Goal: Information Seeking & Learning: Understand process/instructions

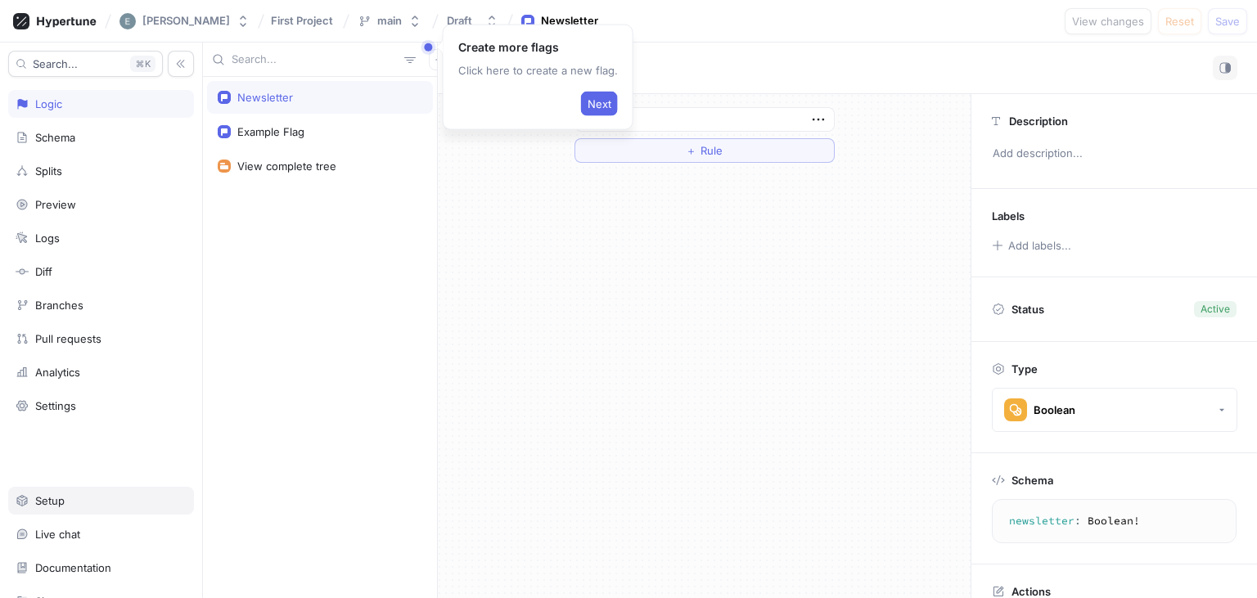
scroll to position [69, 0]
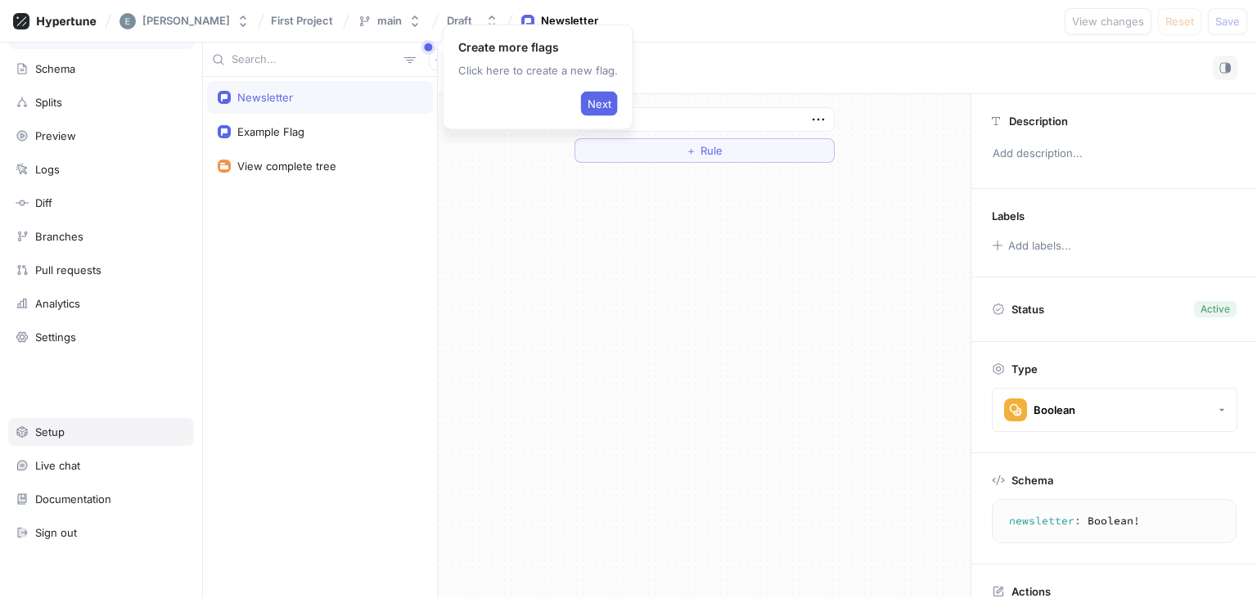
click at [68, 438] on div "Setup" at bounding box center [101, 432] width 186 height 28
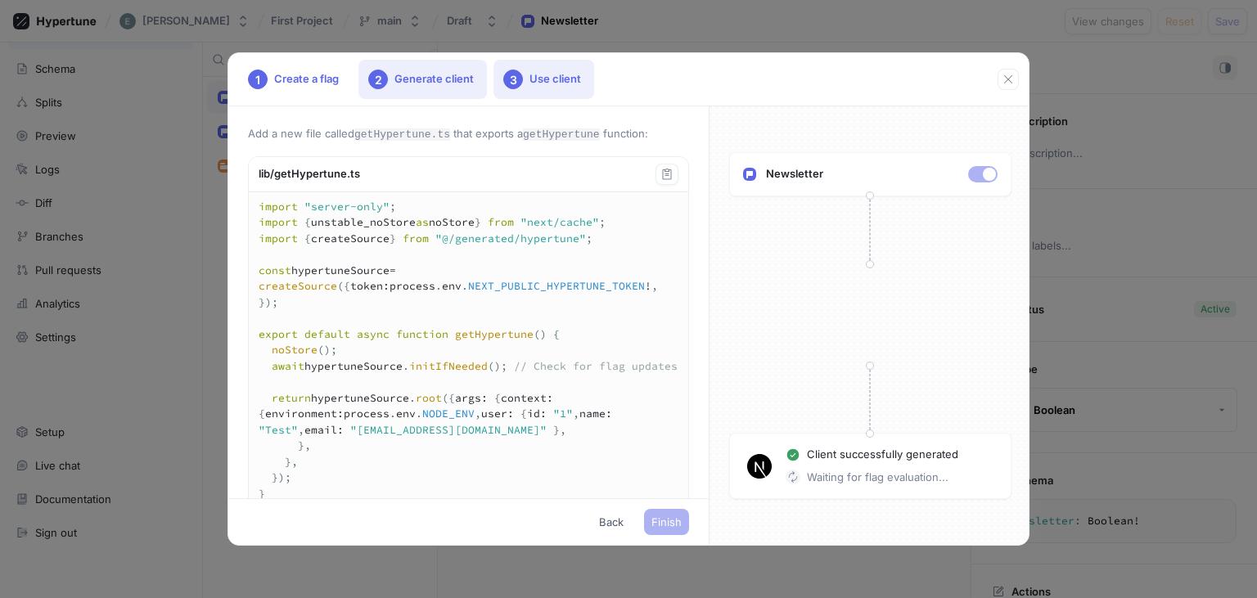
click at [385, 69] on div "2 Generate client" at bounding box center [423, 79] width 129 height 39
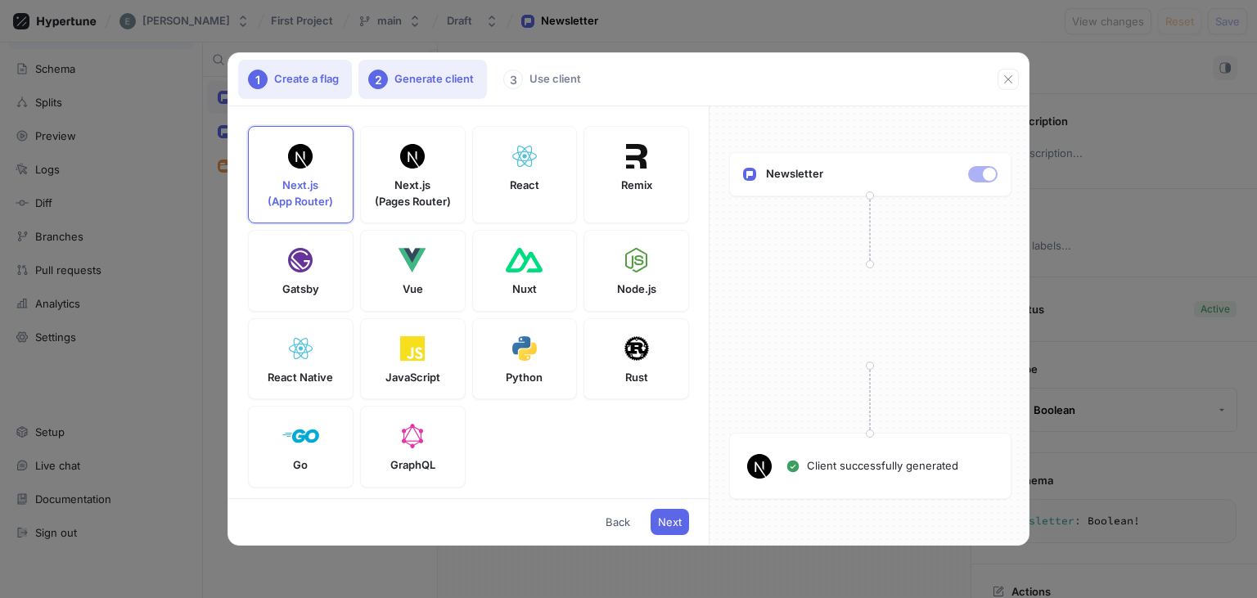
click at [312, 74] on div "1 Create a flag" at bounding box center [295, 79] width 114 height 39
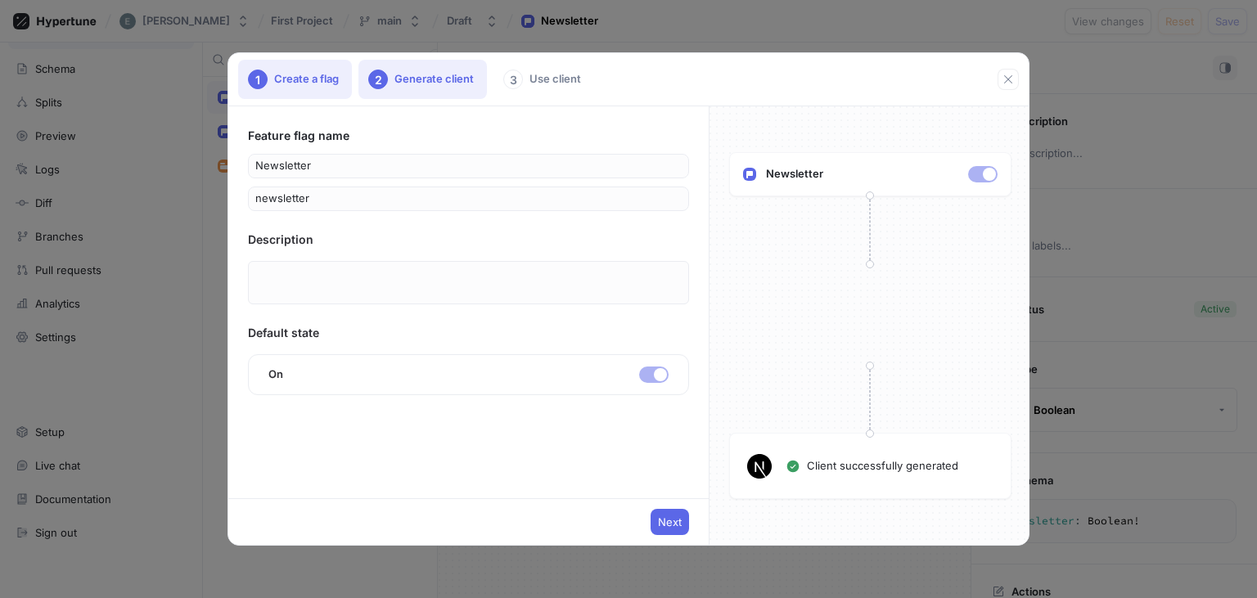
click at [425, 82] on div "2 Generate client" at bounding box center [423, 79] width 129 height 39
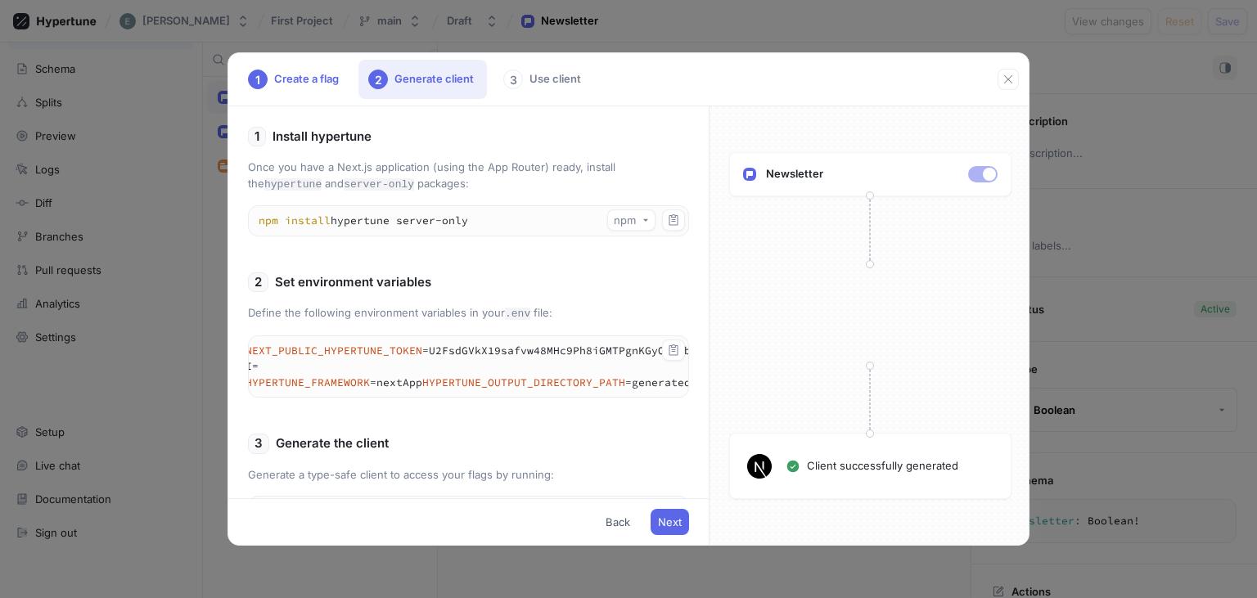
scroll to position [0, 39]
drag, startPoint x: 435, startPoint y: 345, endPoint x: 711, endPoint y: 347, distance: 276.7
click at [689, 347] on textarea "NEXT_PUBLIC_HYPERTUNE_TOKEN=U2FsdGVkX19safvw48MHc9Ph8iGMTPgnKGyOrxtbRnI= HYPERT…" at bounding box center [450, 366] width 480 height 61
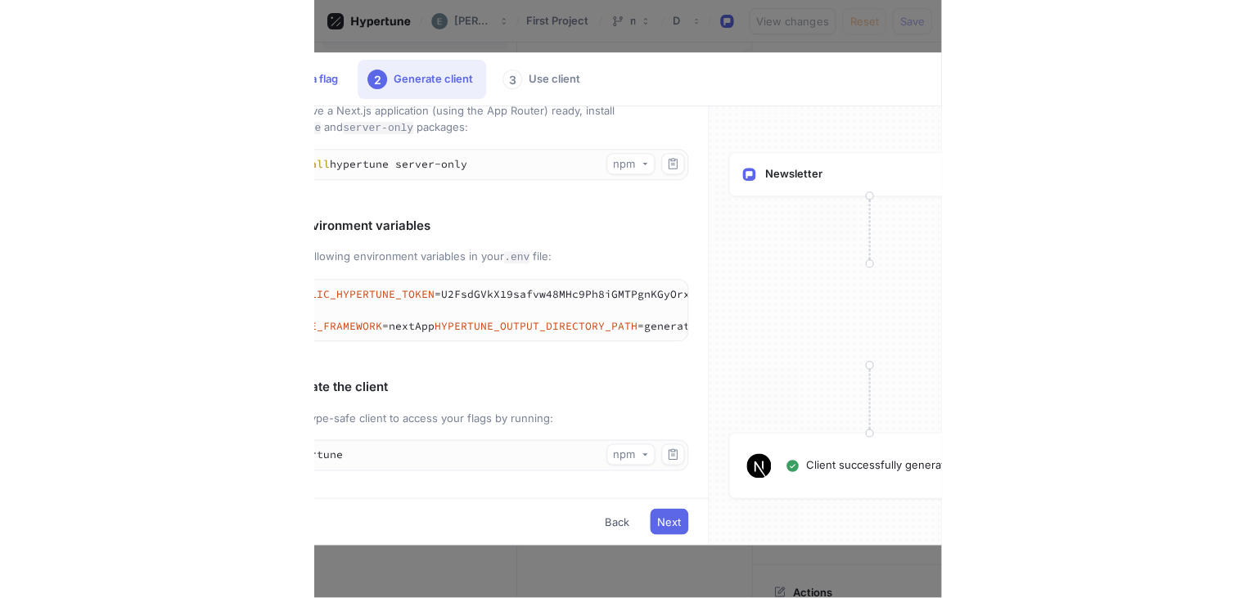
scroll to position [449, 0]
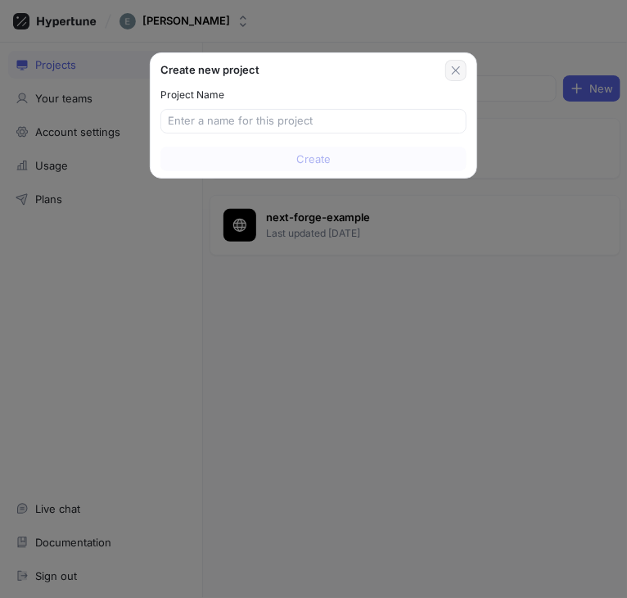
click at [453, 70] on icon "button" at bounding box center [455, 70] width 13 height 13
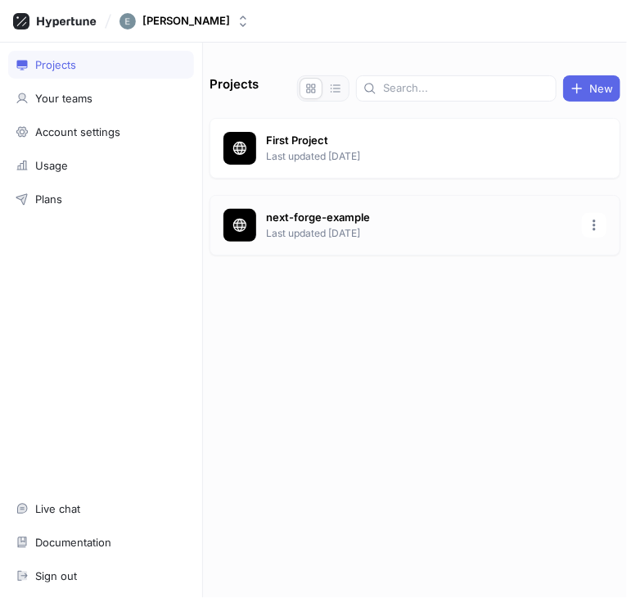
click at [332, 212] on p "next-forge-example" at bounding box center [419, 218] width 306 height 16
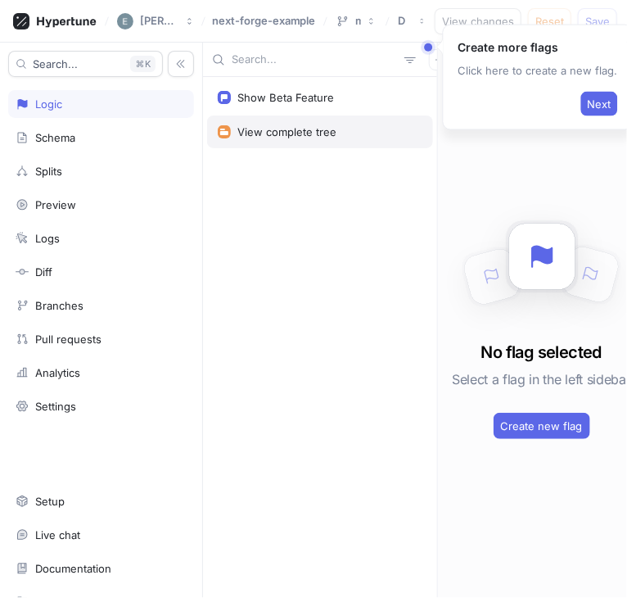
click at [283, 124] on div "View complete tree" at bounding box center [320, 131] width 226 height 33
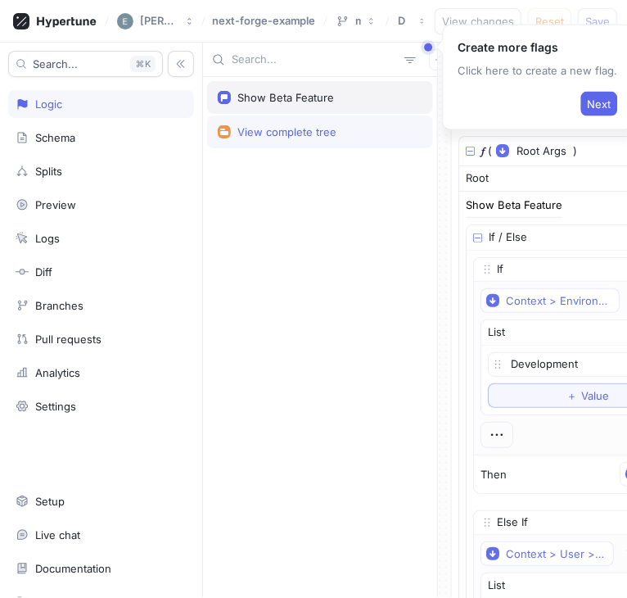
click at [296, 101] on div "Show Beta Feature" at bounding box center [285, 97] width 97 height 13
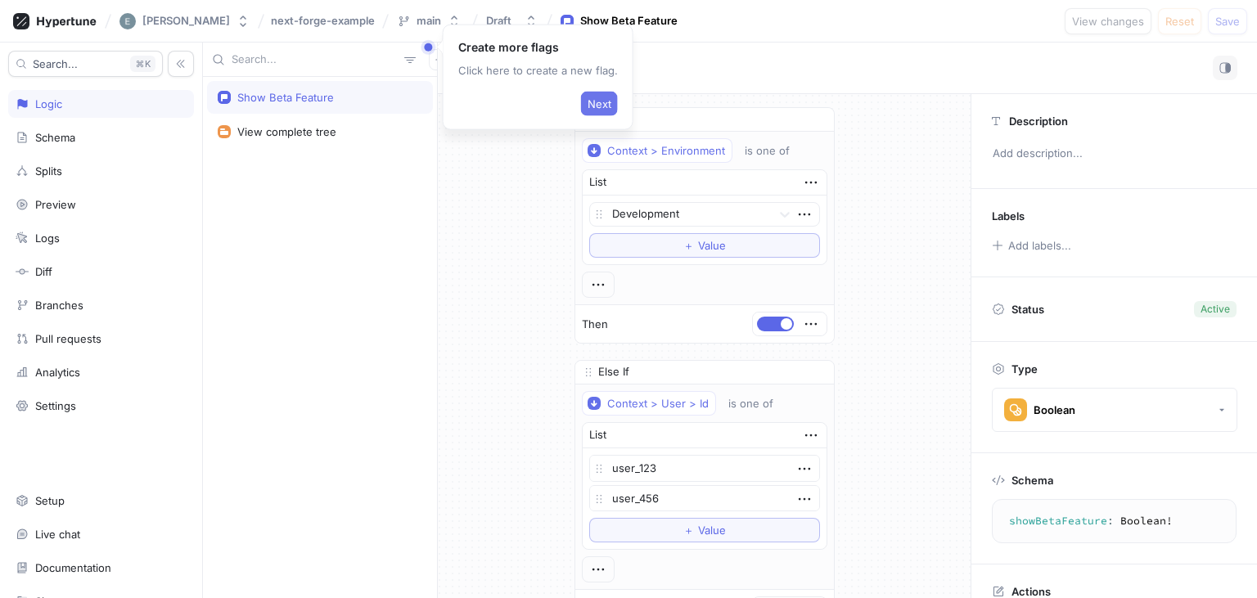
click at [593, 103] on span "Next" at bounding box center [600, 104] width 24 height 10
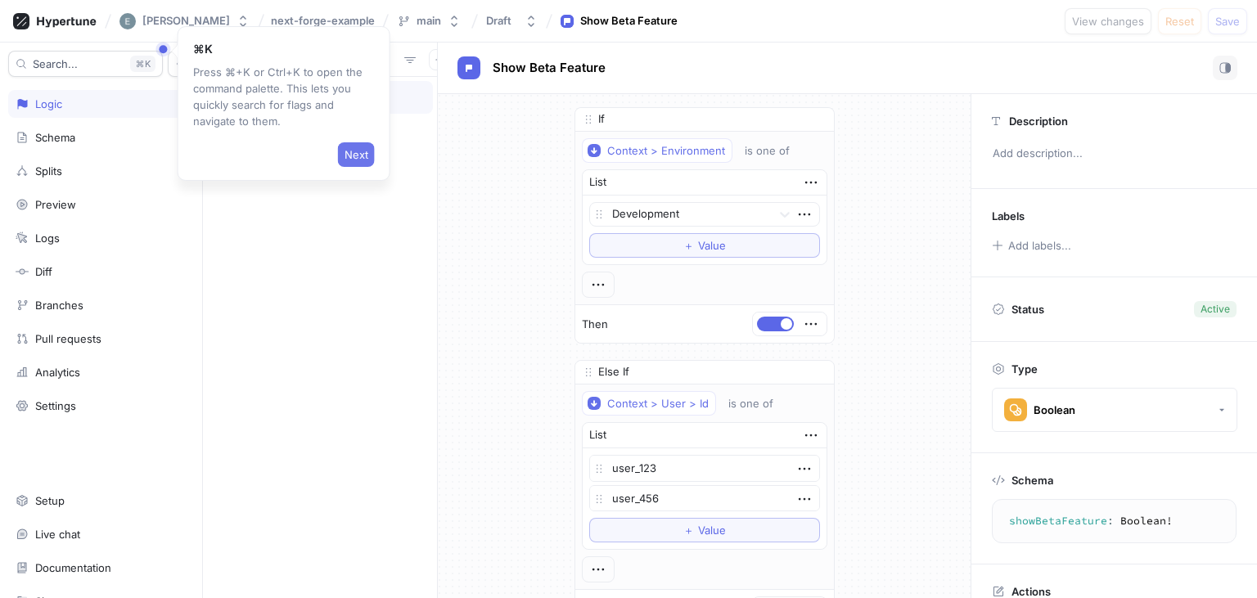
click at [369, 150] on button "Next" at bounding box center [356, 154] width 37 height 25
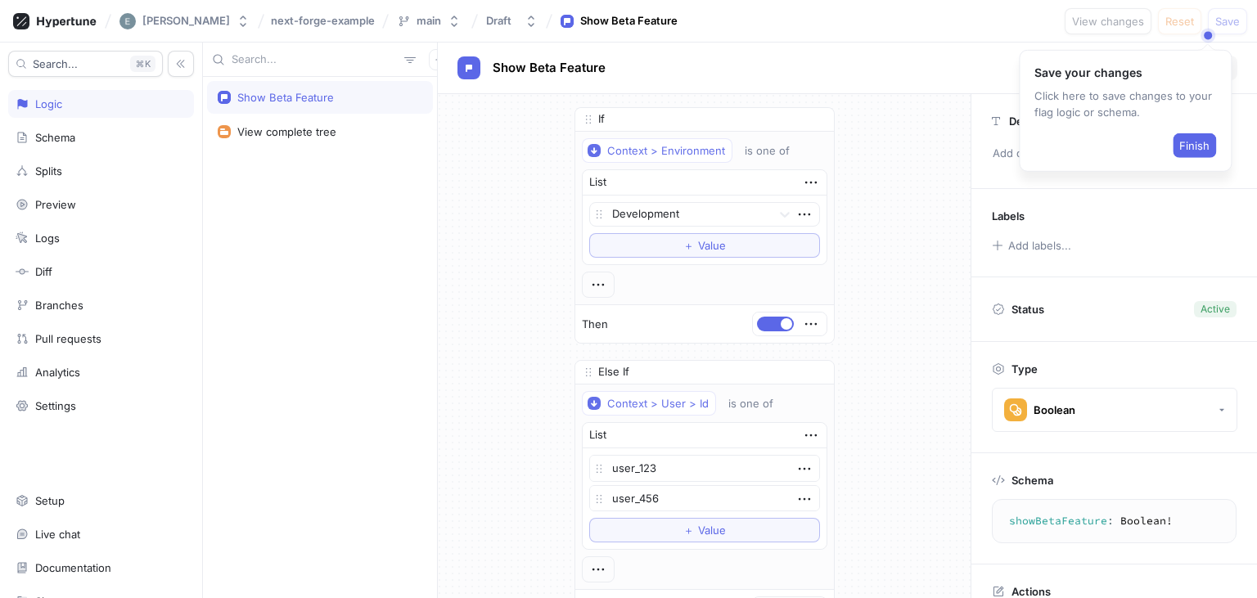
click at [626, 142] on div "Finish" at bounding box center [1126, 142] width 182 height 31
click at [626, 142] on span "Finish" at bounding box center [1195, 146] width 30 height 10
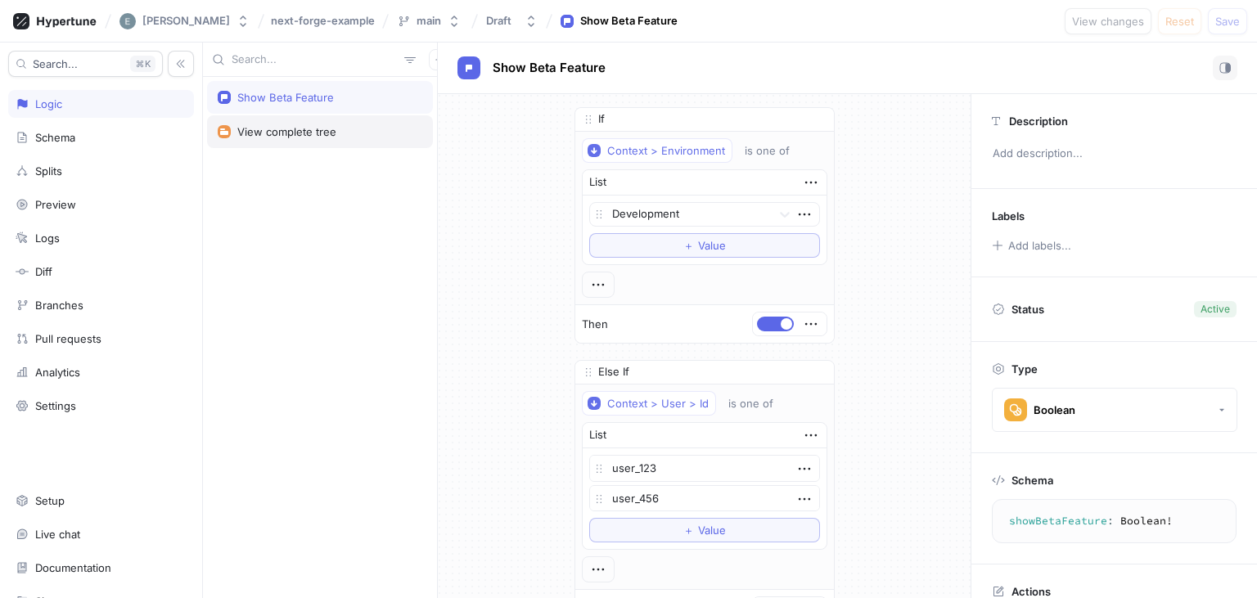
click at [315, 132] on div "View complete tree" at bounding box center [286, 131] width 99 height 13
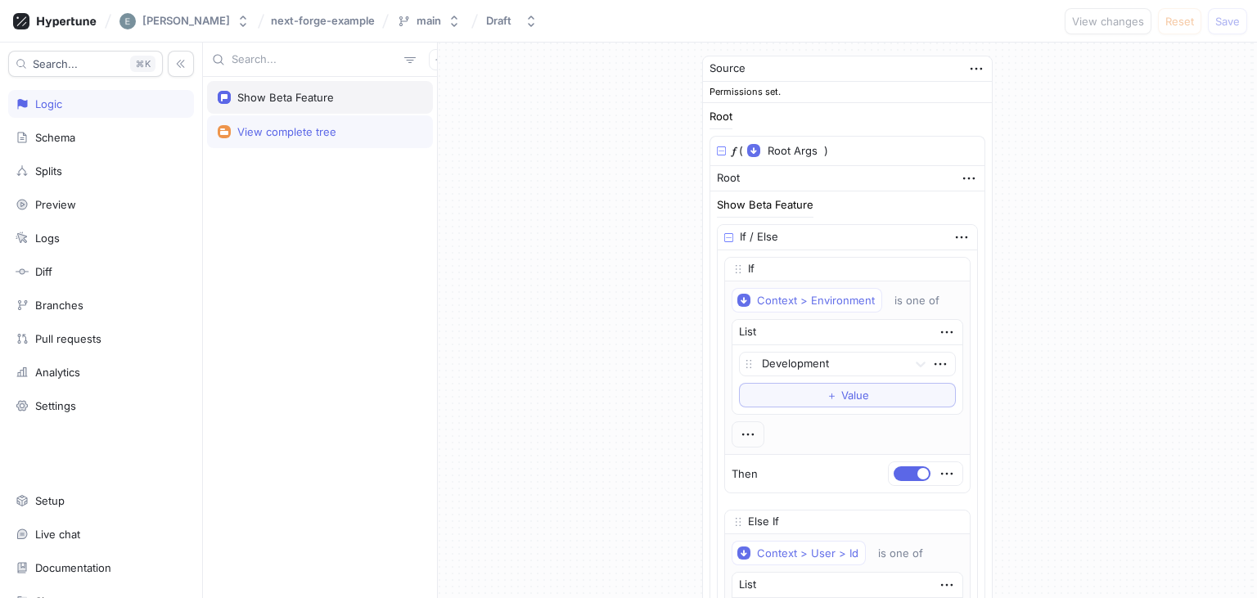
click at [254, 111] on div "Show Beta Feature" at bounding box center [320, 97] width 226 height 33
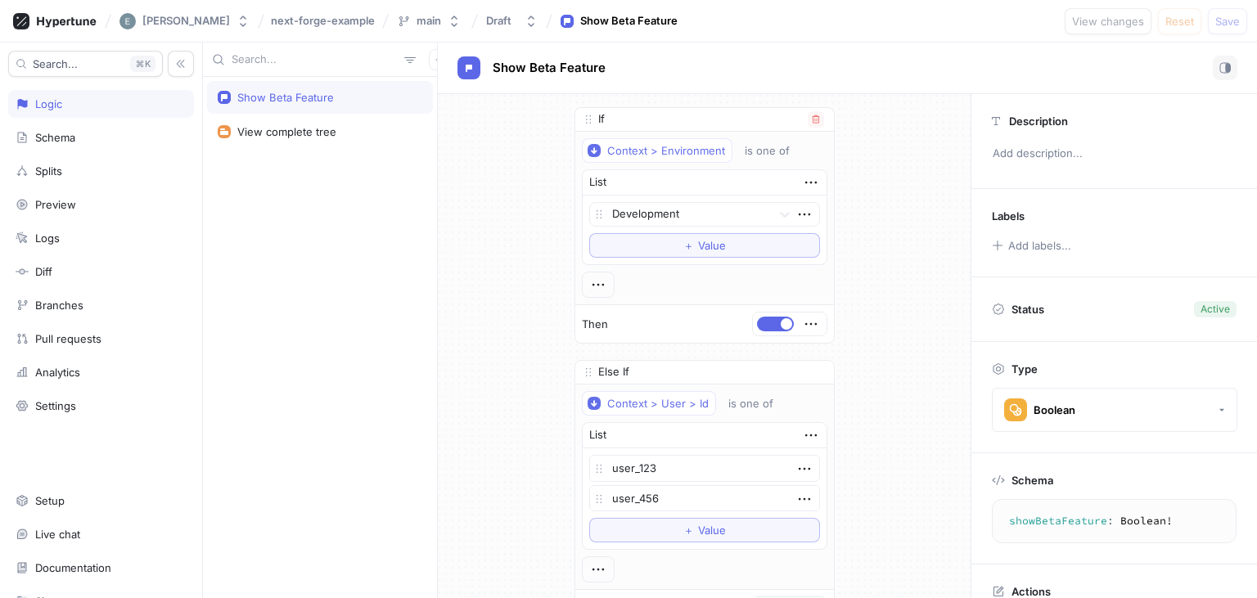
click at [601, 322] on p "Then" at bounding box center [595, 325] width 26 height 16
click at [626, 319] on button "button" at bounding box center [775, 324] width 37 height 15
click at [626, 324] on span "button" at bounding box center [764, 323] width 11 height 11
click at [626, 323] on button "button" at bounding box center [775, 324] width 37 height 15
click at [626, 323] on span "button" at bounding box center [764, 323] width 11 height 11
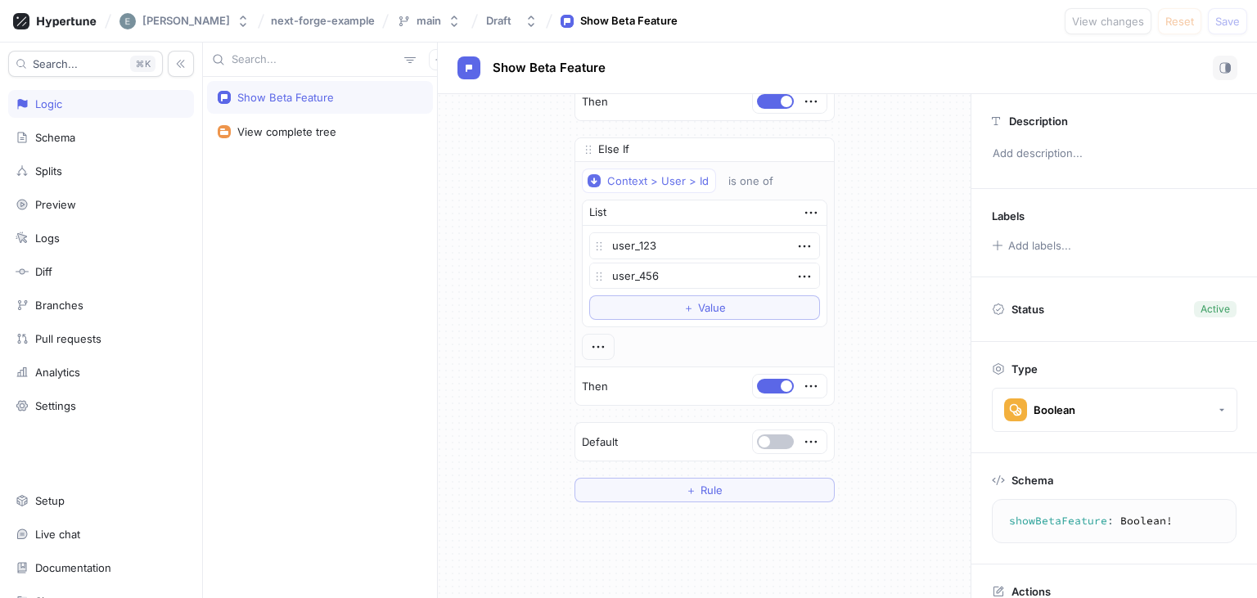
scroll to position [228, 0]
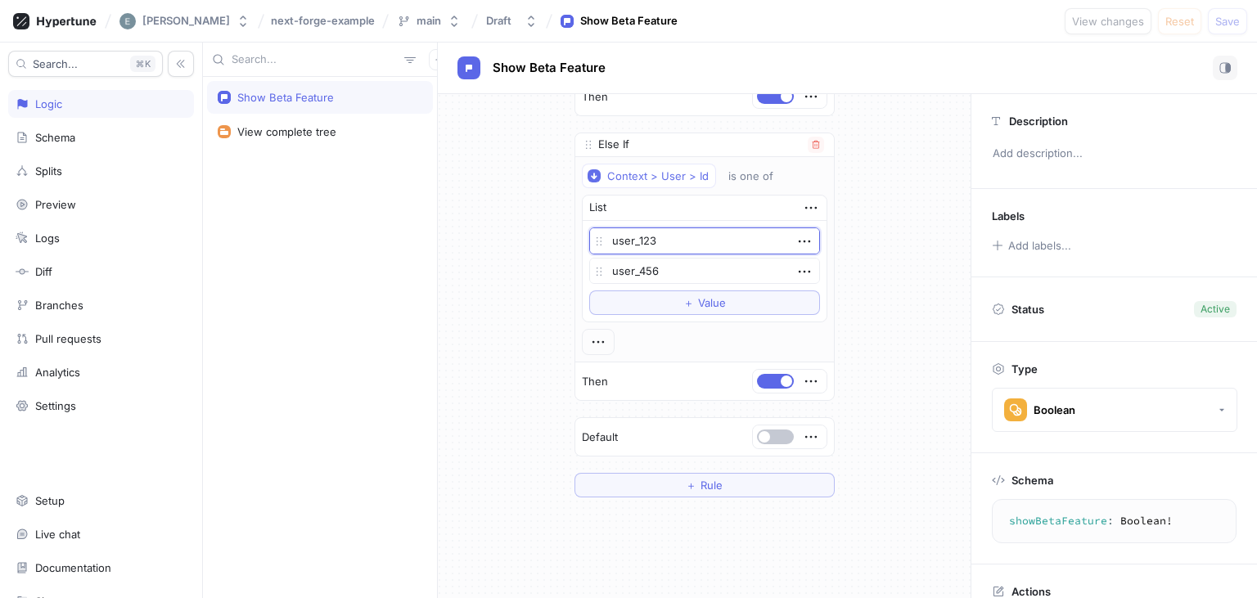
click at [626, 242] on textarea "user_123" at bounding box center [704, 241] width 231 height 27
click at [626, 273] on textarea "user_456" at bounding box center [704, 271] width 231 height 27
click at [626, 433] on button "button" at bounding box center [775, 437] width 37 height 15
click at [626, 433] on span "button" at bounding box center [786, 436] width 11 height 11
click at [626, 431] on span "button" at bounding box center [764, 436] width 11 height 11
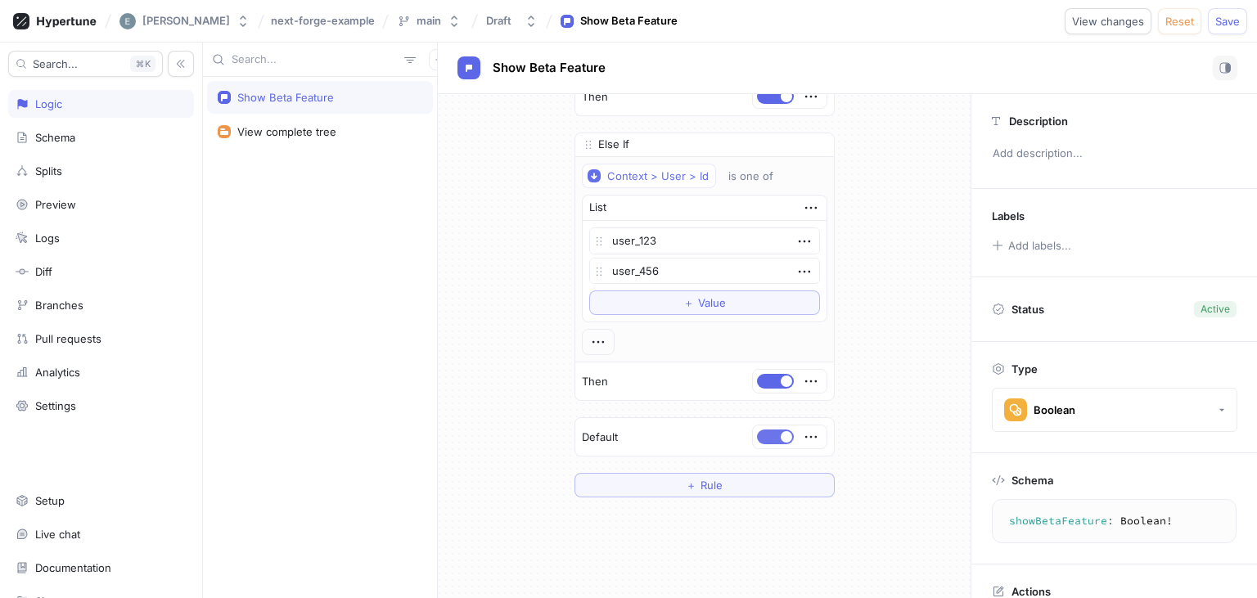
click at [626, 431] on button "button" at bounding box center [775, 437] width 37 height 15
type textarea "x"
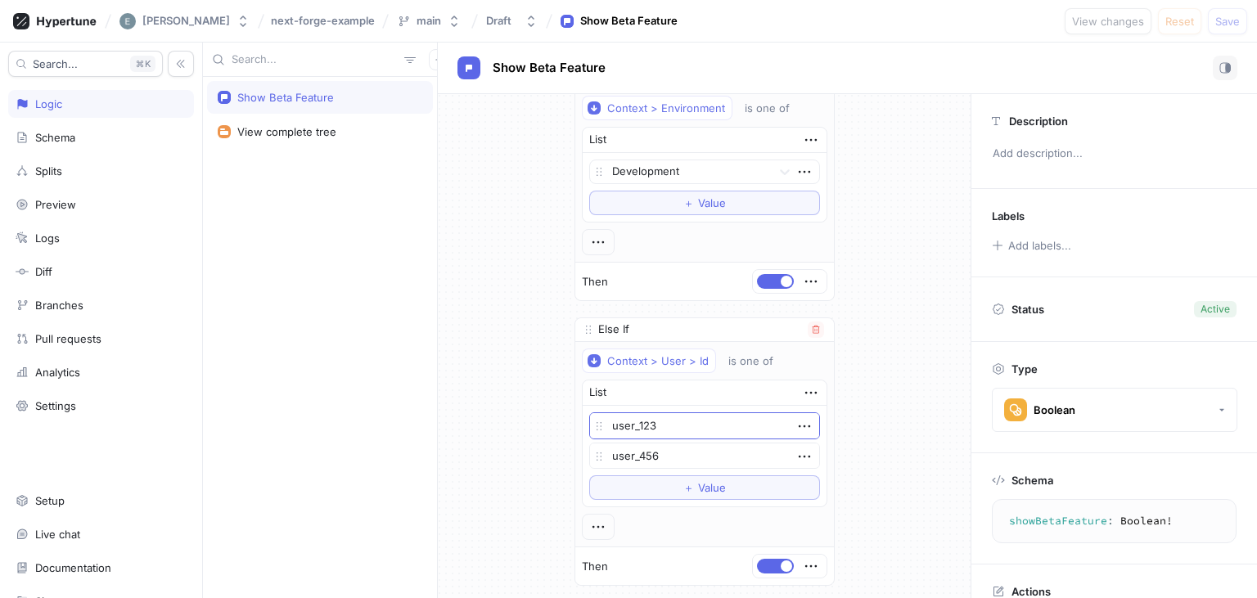
scroll to position [0, 0]
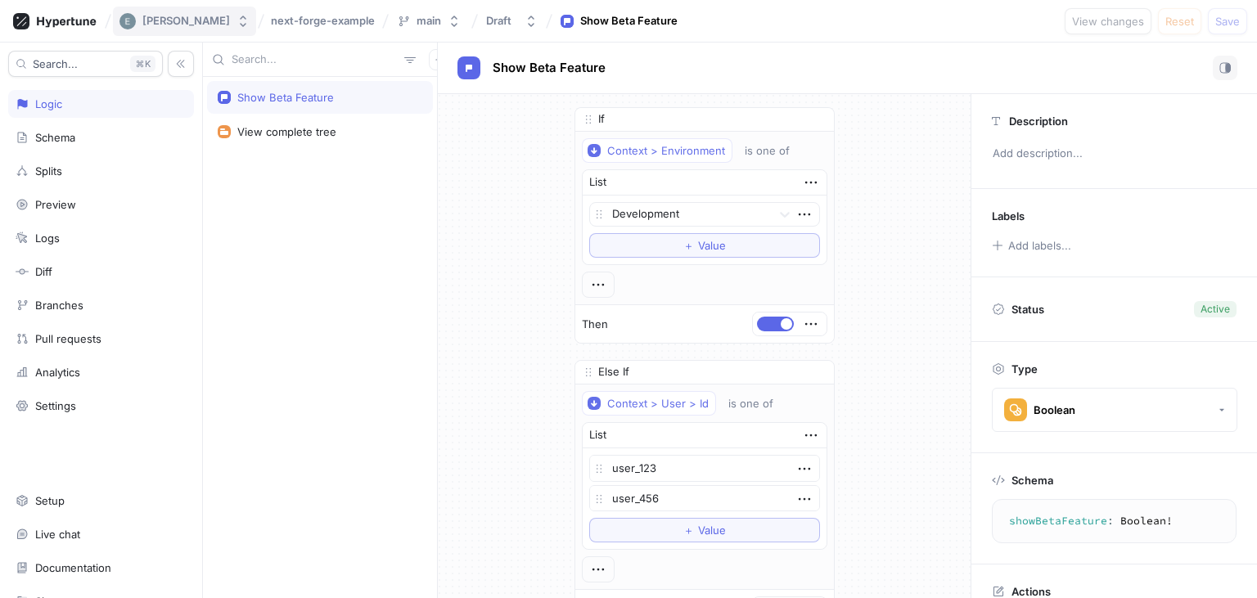
click at [181, 24] on div "[PERSON_NAME]" at bounding box center [186, 21] width 88 height 14
click at [271, 25] on span "next-forge-example" at bounding box center [323, 20] width 104 height 11
click at [184, 25] on div "[PERSON_NAME]" at bounding box center [186, 21] width 88 height 14
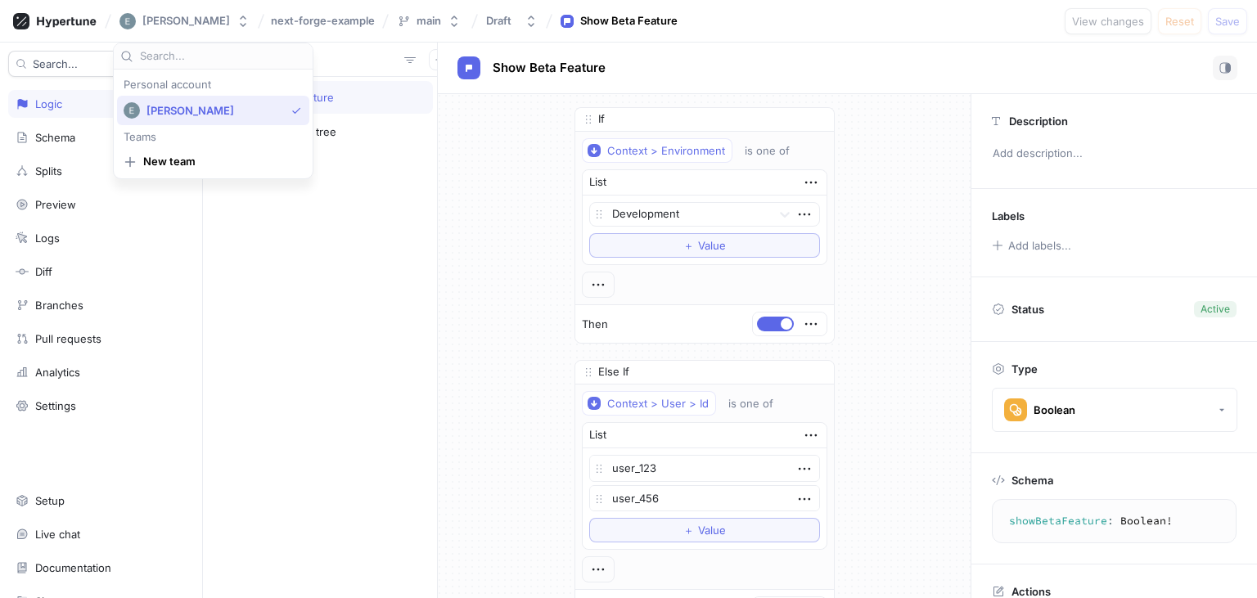
click at [224, 110] on span "[PERSON_NAME]" at bounding box center [216, 111] width 138 height 14
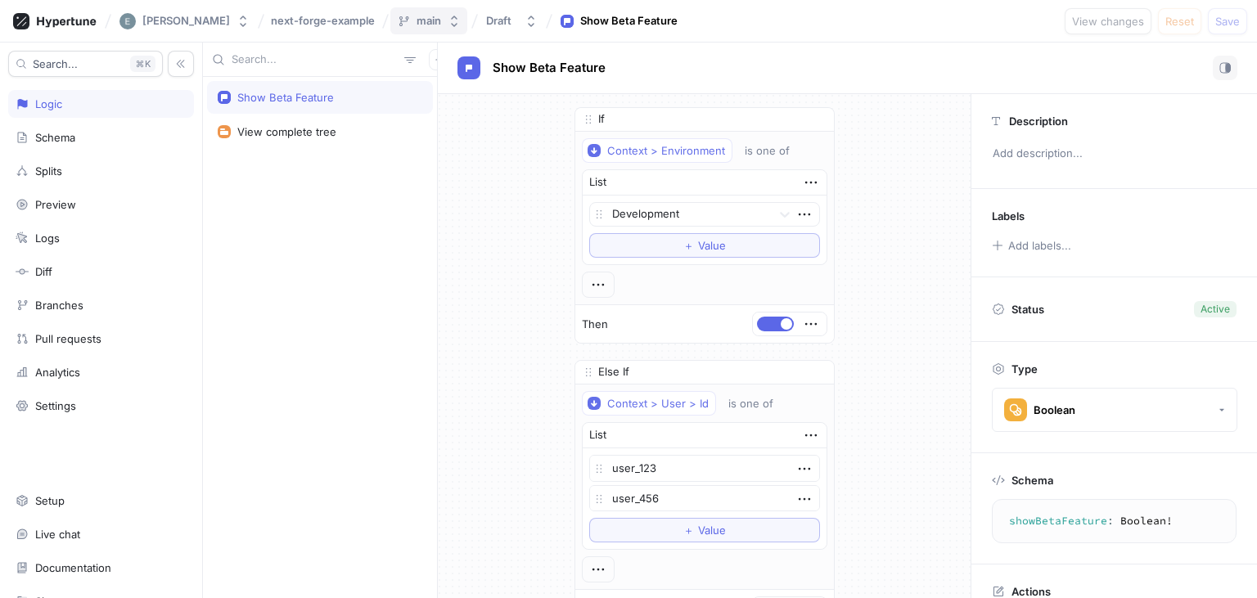
click at [417, 20] on div "main" at bounding box center [429, 21] width 25 height 14
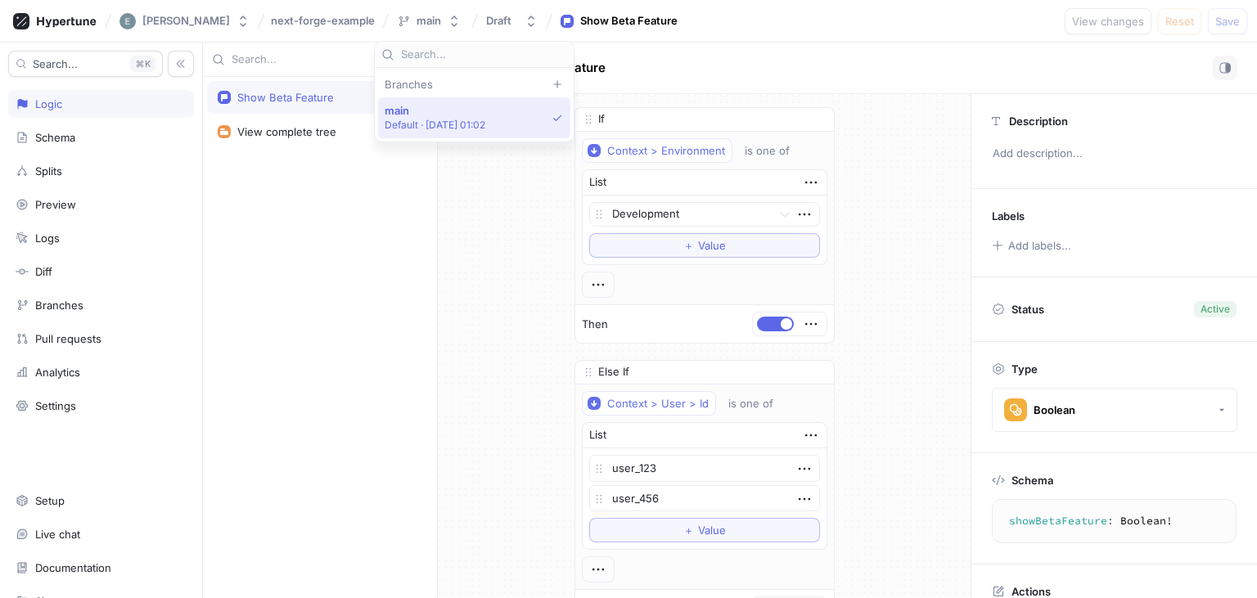
click at [483, 277] on div "If Context > Environment is one of List Development To pick up a draggable item…" at bounding box center [704, 416] width 533 height 644
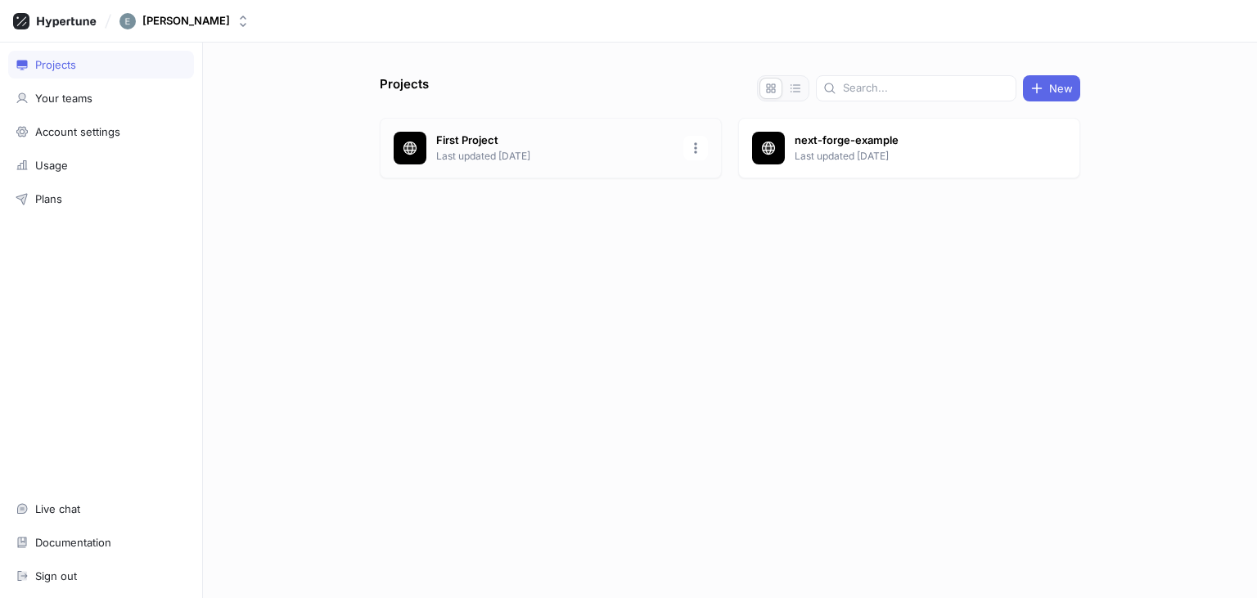
click at [526, 151] on p "Last updated [DATE]" at bounding box center [554, 156] width 237 height 15
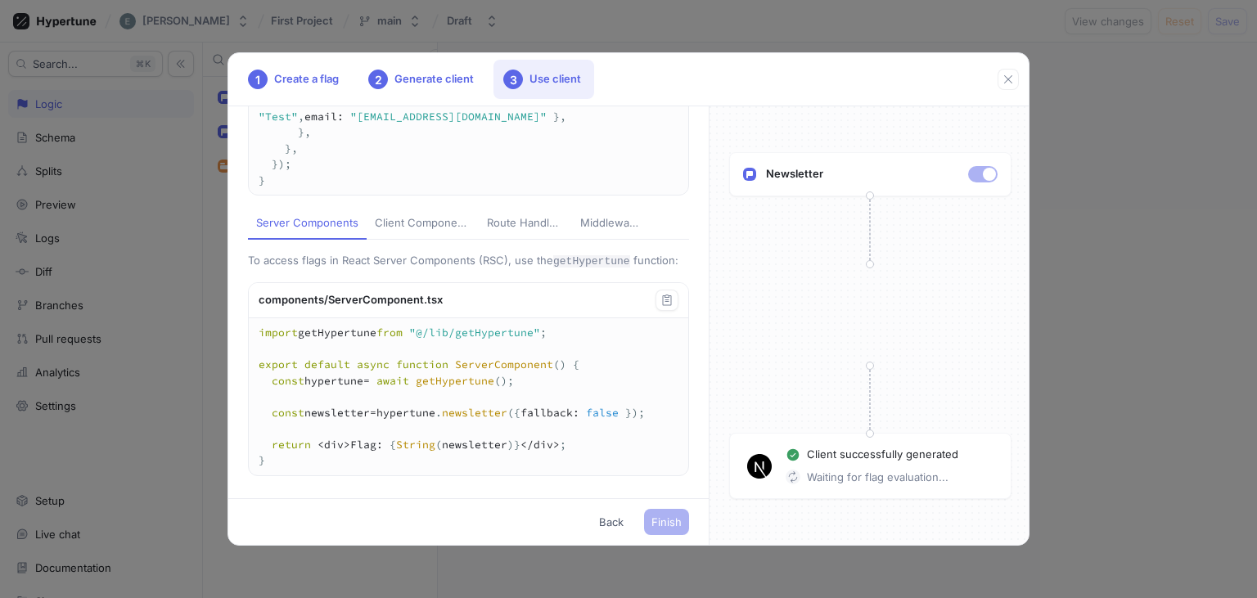
scroll to position [476, 0]
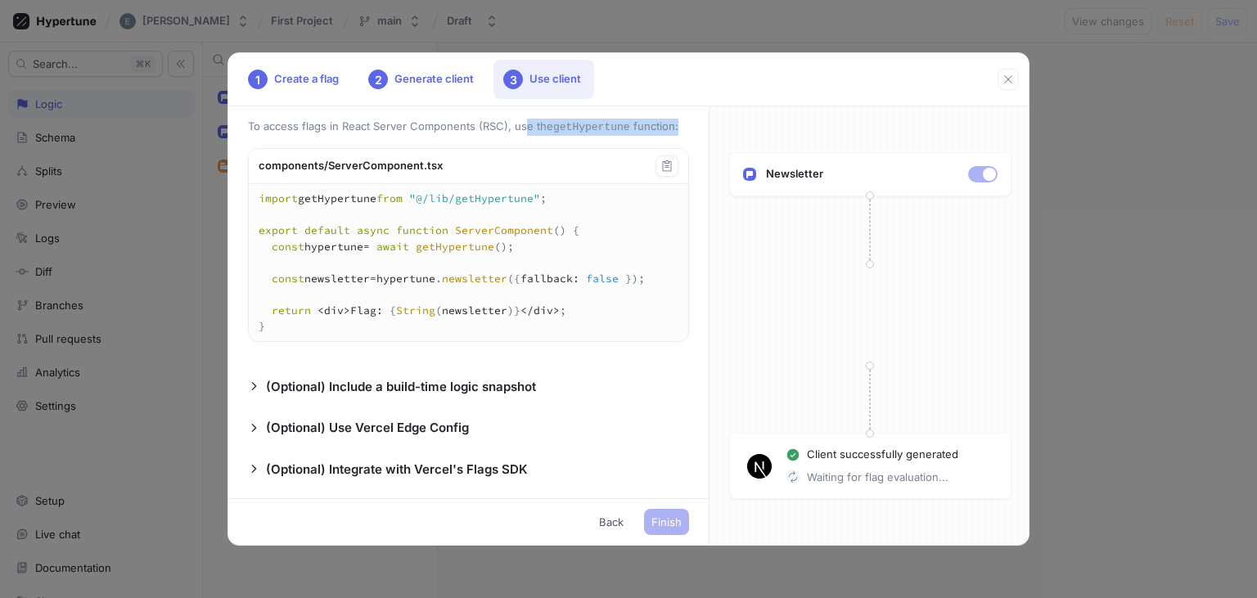
drag, startPoint x: 670, startPoint y: 123, endPoint x: 522, endPoint y: 130, distance: 147.5
click at [522, 130] on p "To access flags in React Server Components (RSC), use the getHypertune function:" at bounding box center [468, 127] width 441 height 17
click at [495, 127] on p "To access flags in React Server Components (RSC), use the getHypertune function:" at bounding box center [468, 127] width 441 height 17
click at [653, 129] on p "To access flags in React Server Components (RSC), use the getHypertune function:" at bounding box center [468, 127] width 441 height 17
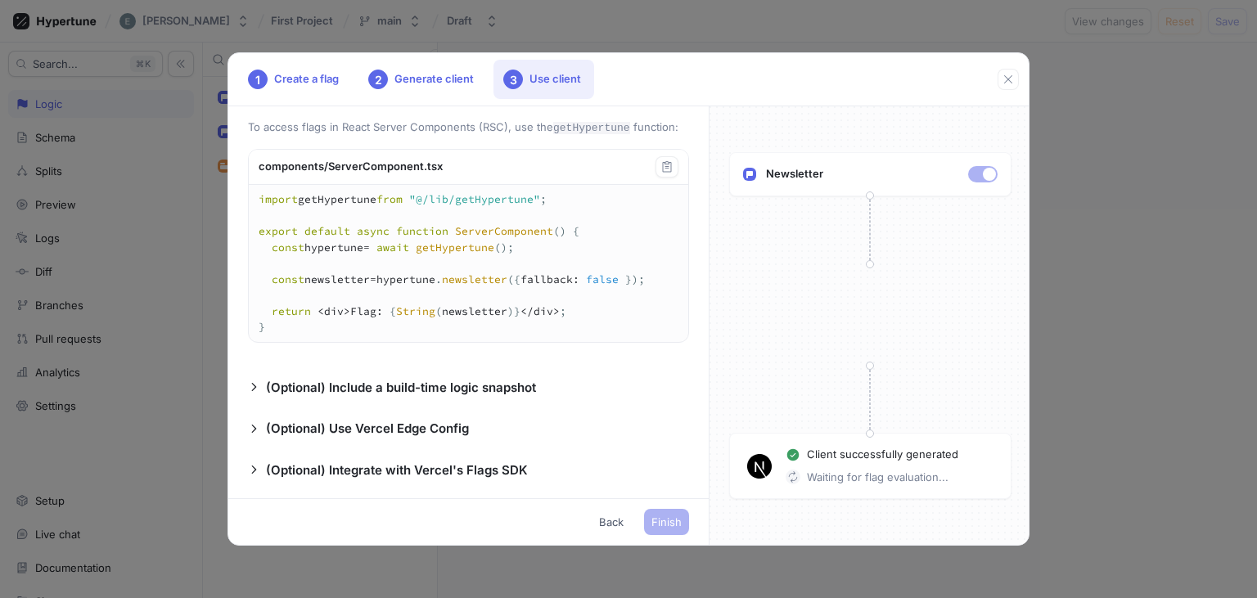
click at [431, 98] on div "Client Components" at bounding box center [423, 90] width 96 height 16
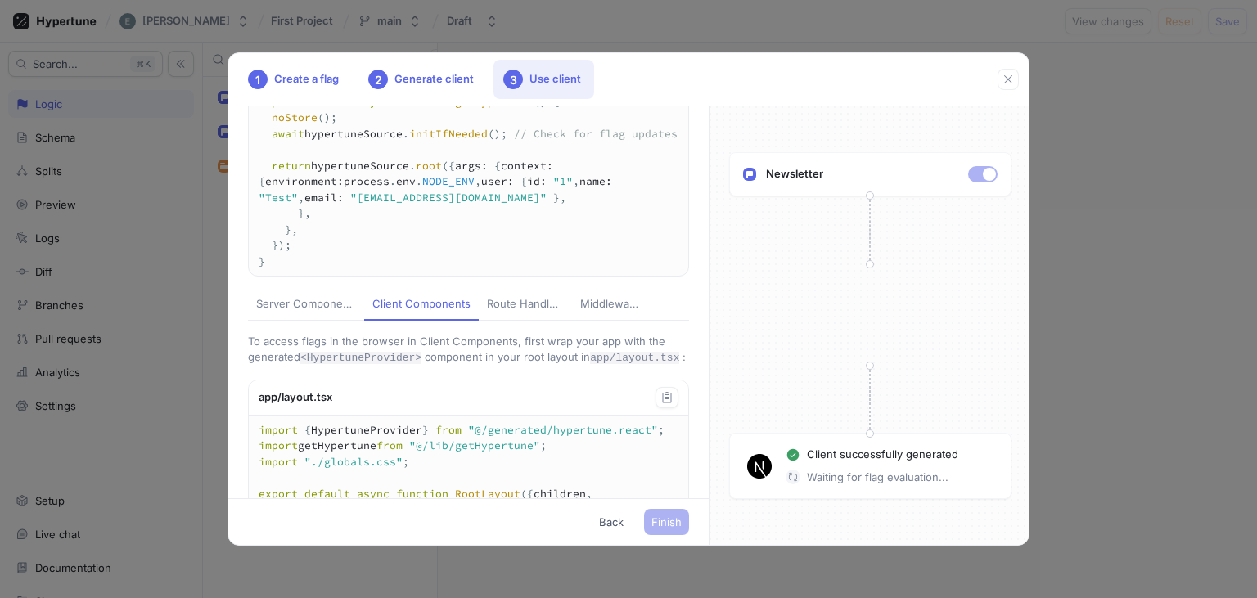
scroll to position [247, 0]
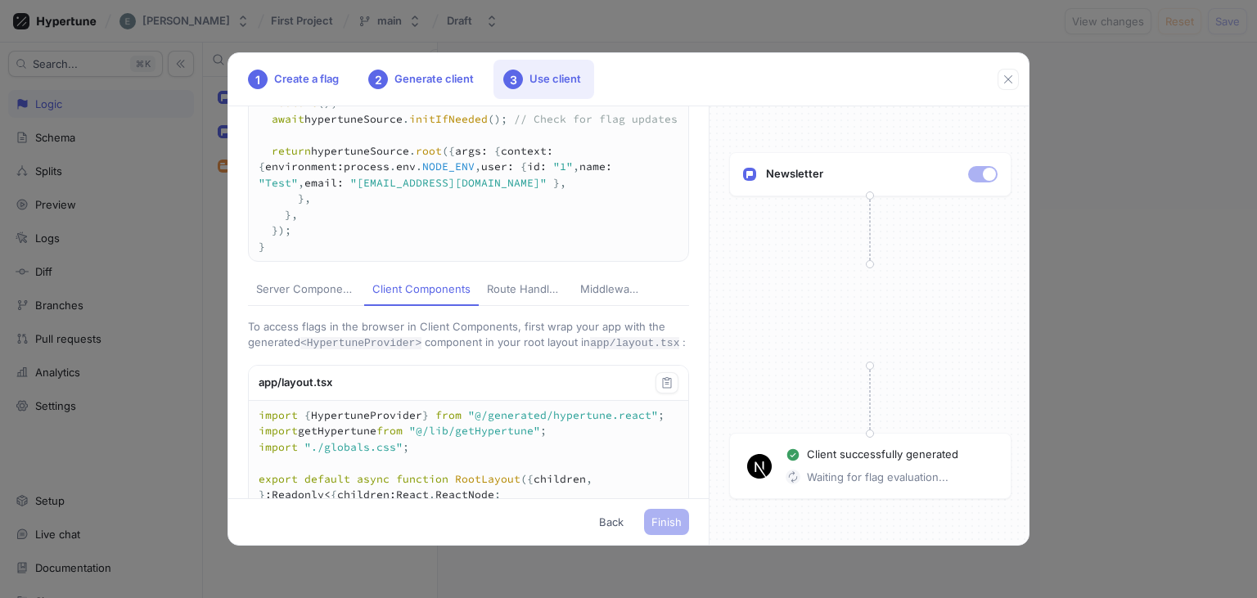
click at [530, 306] on button "Route Handlers" at bounding box center [525, 290] width 93 height 31
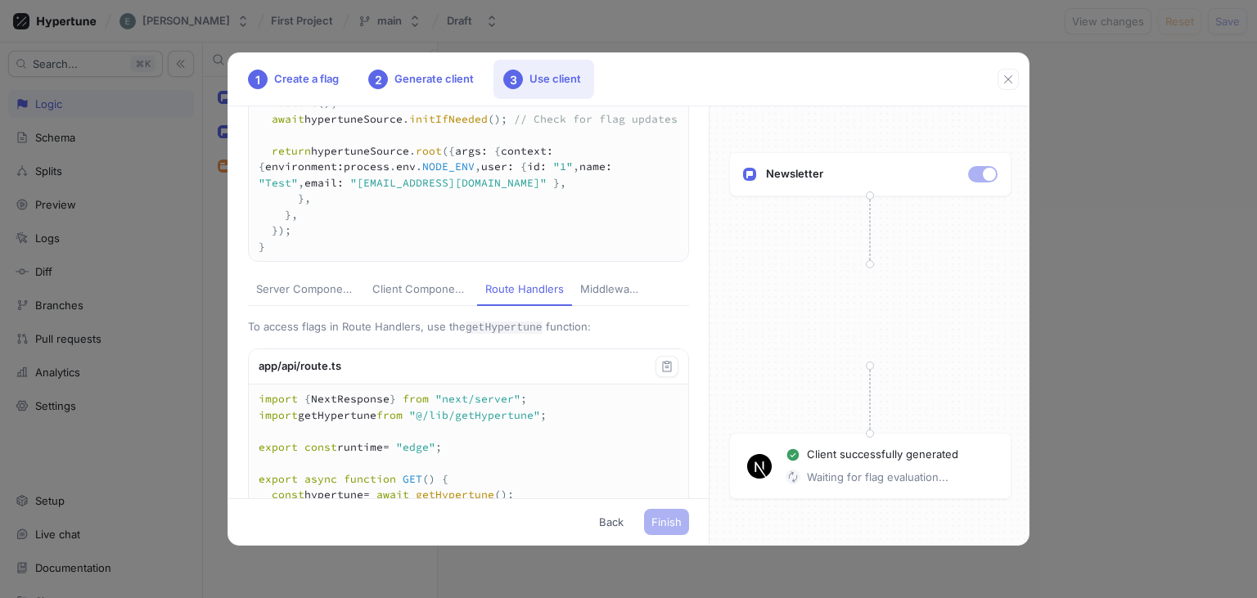
click at [592, 298] on div "Middleware" at bounding box center [609, 290] width 58 height 16
type textarea "import { NextRequest, NextFetchEvent } from "next/server"; import getHypertune …"
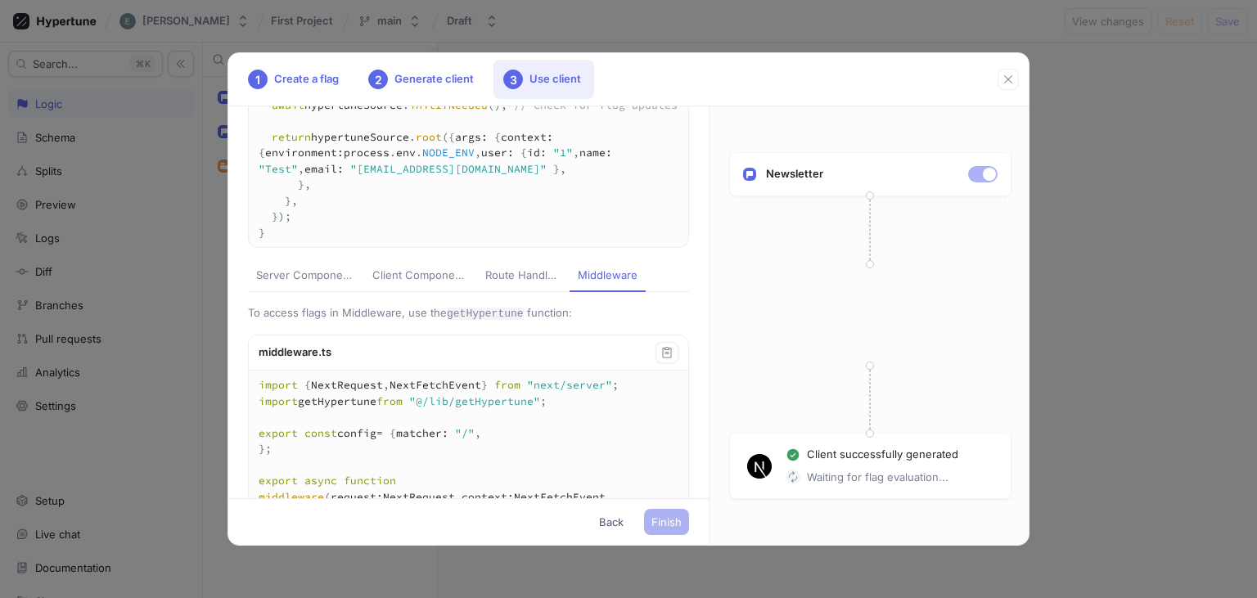
scroll to position [0, 0]
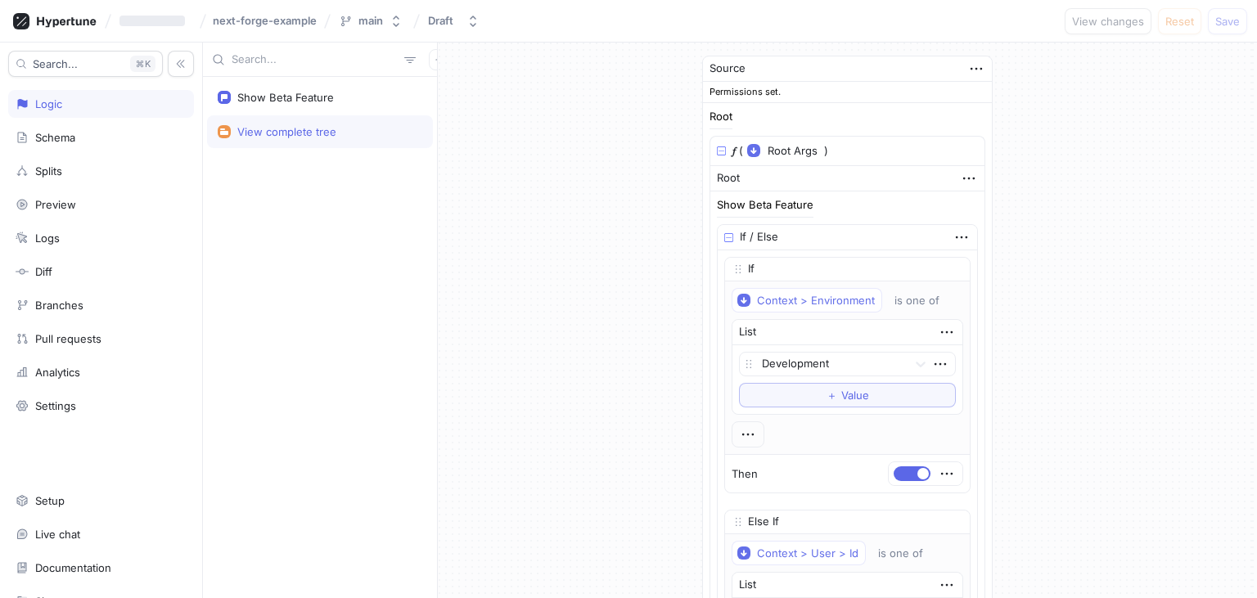
type textarea "x"
